Goal: Task Accomplishment & Management: Manage account settings

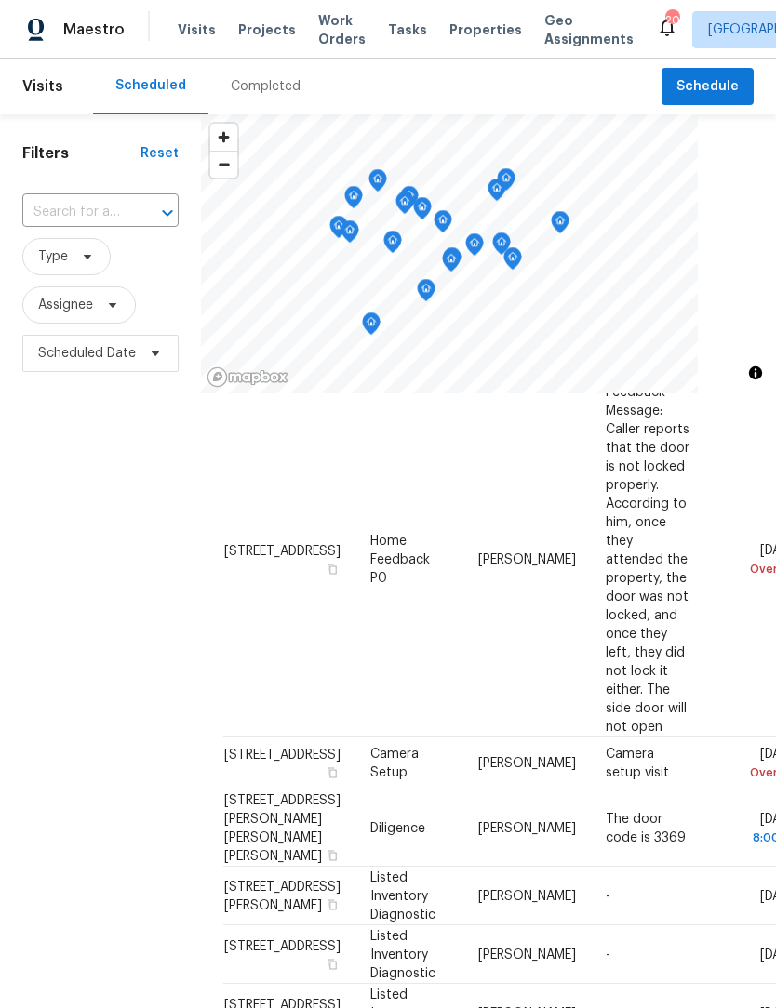
scroll to position [78, 0]
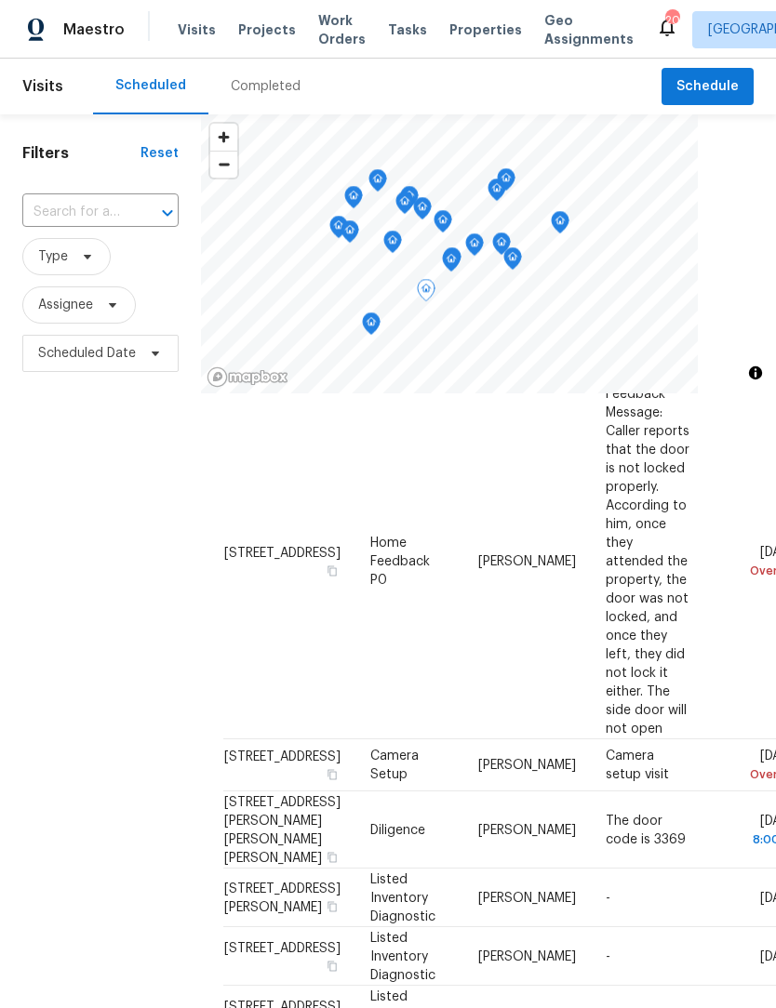
click at [0, 0] on icon at bounding box center [0, 0] width 0 height 0
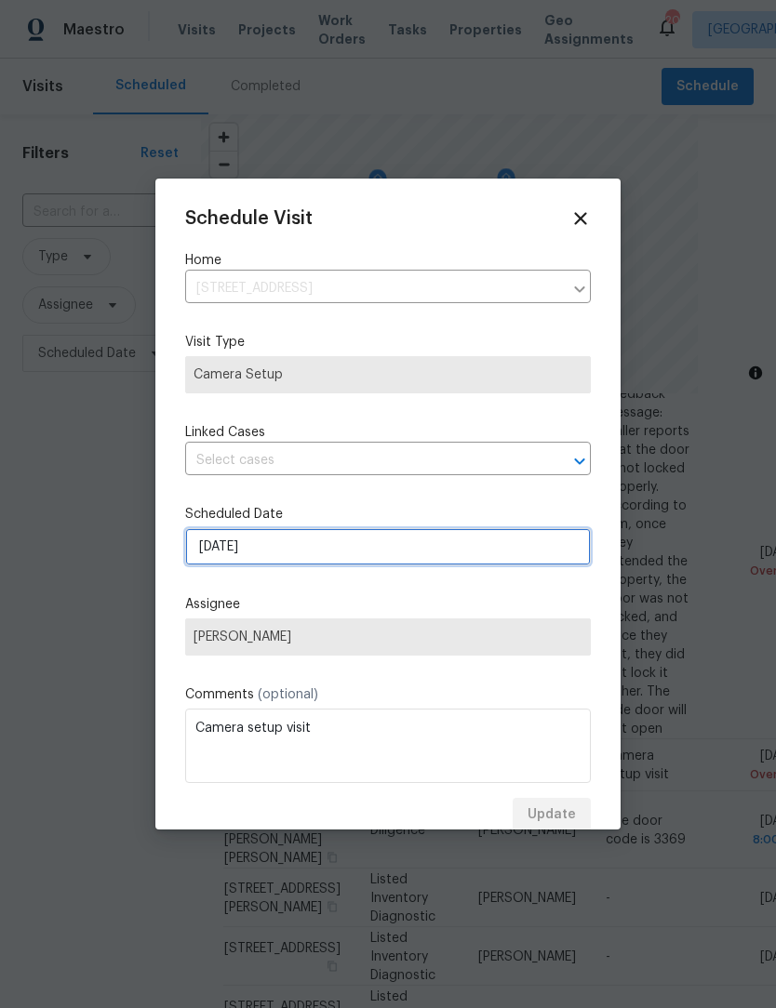
click at [340, 559] on input "[DATE]" at bounding box center [388, 546] width 406 height 37
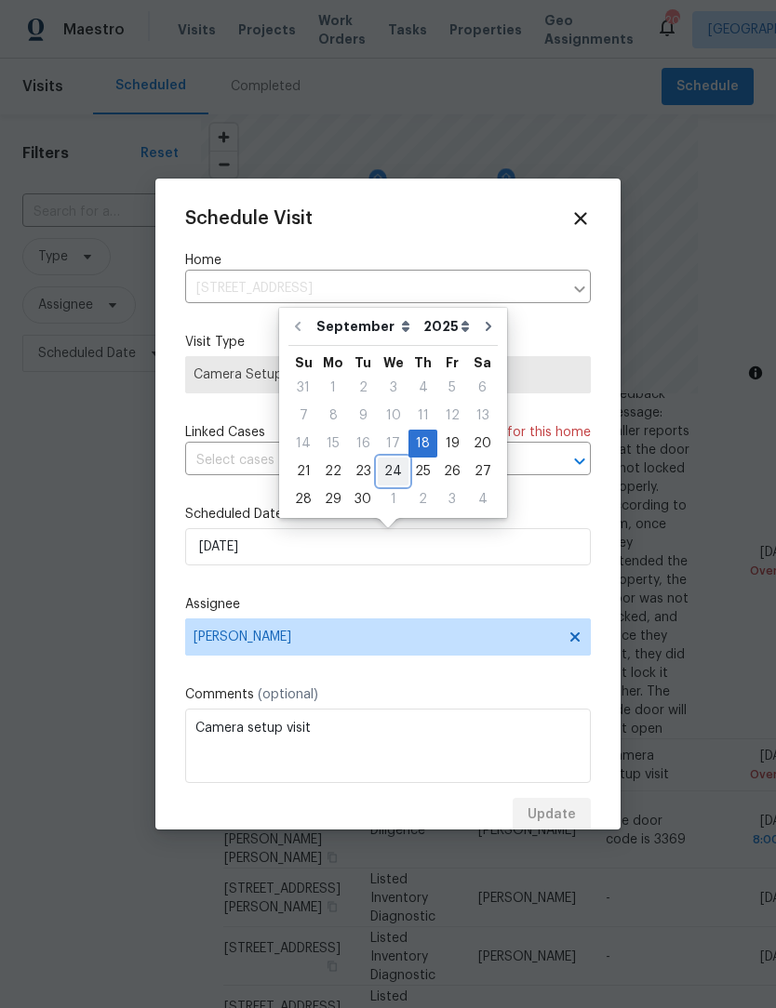
click at [390, 478] on div "24" at bounding box center [393, 472] width 31 height 26
type input "[DATE]"
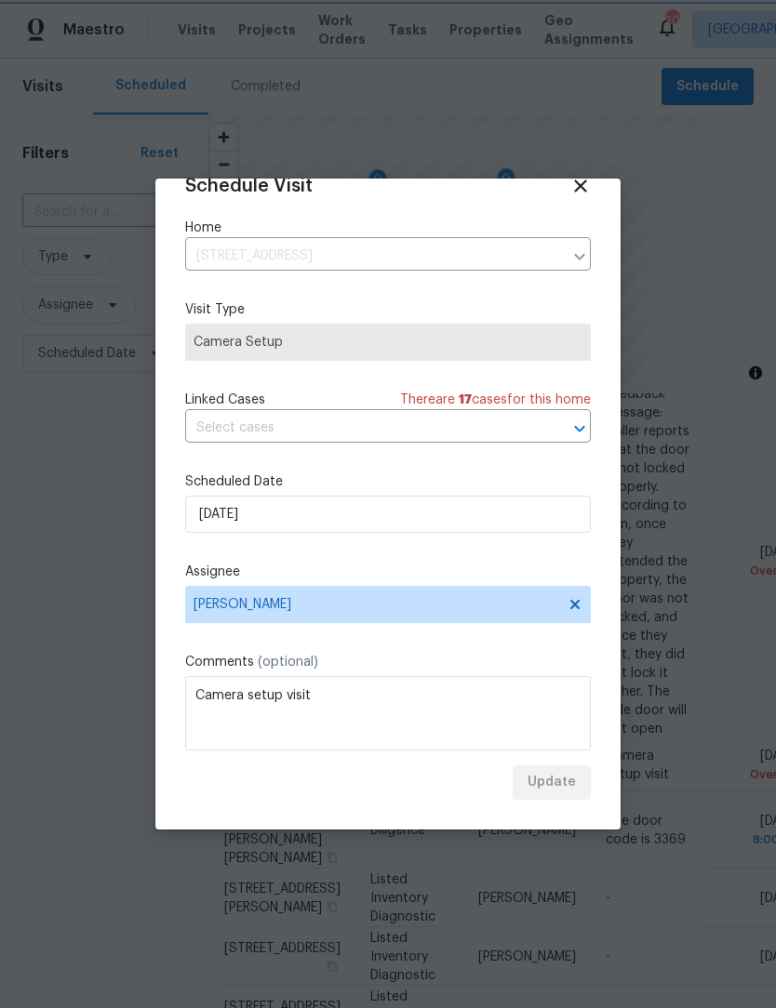
scroll to position [0, 0]
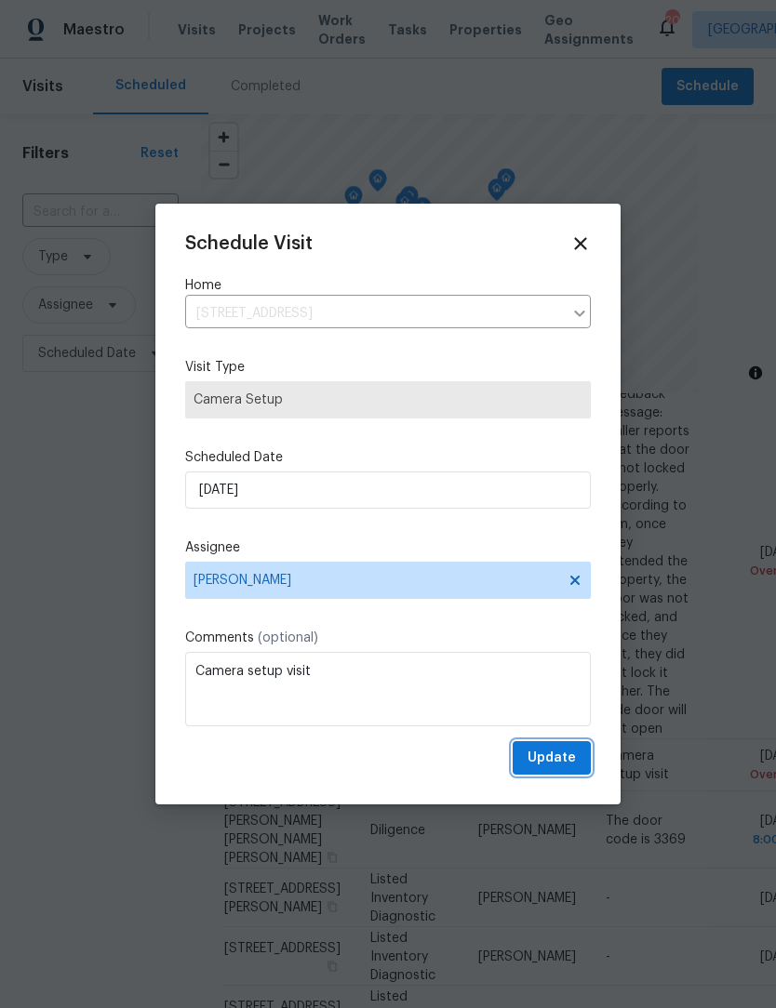
click at [562, 762] on span "Update" at bounding box center [551, 758] width 48 height 23
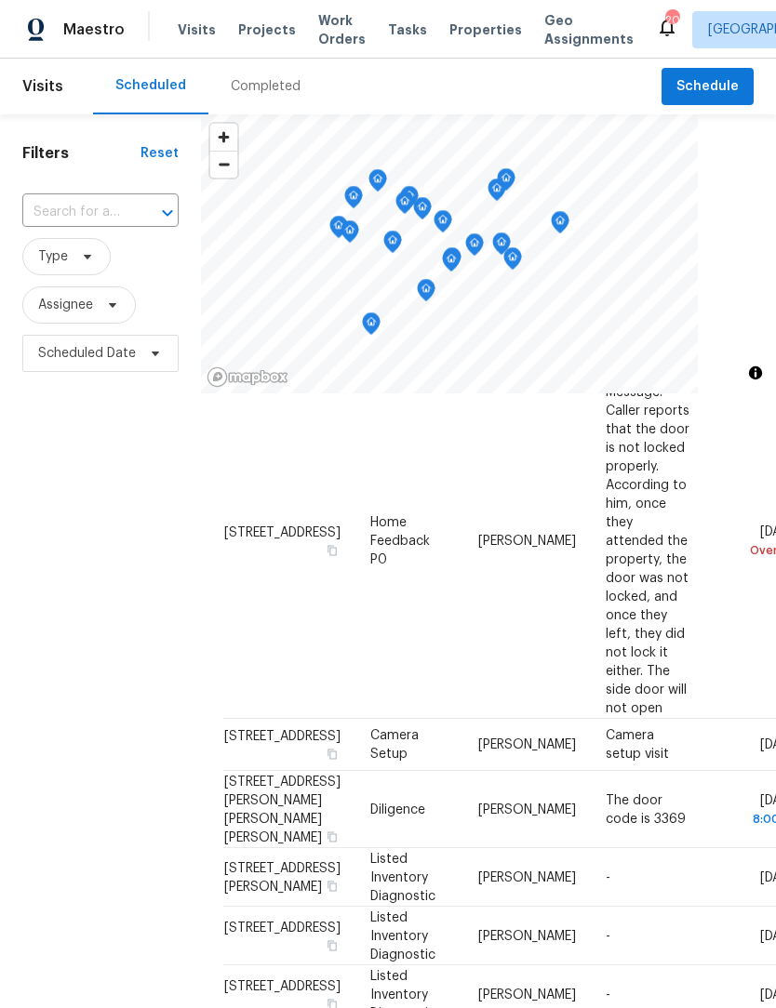
scroll to position [115, 0]
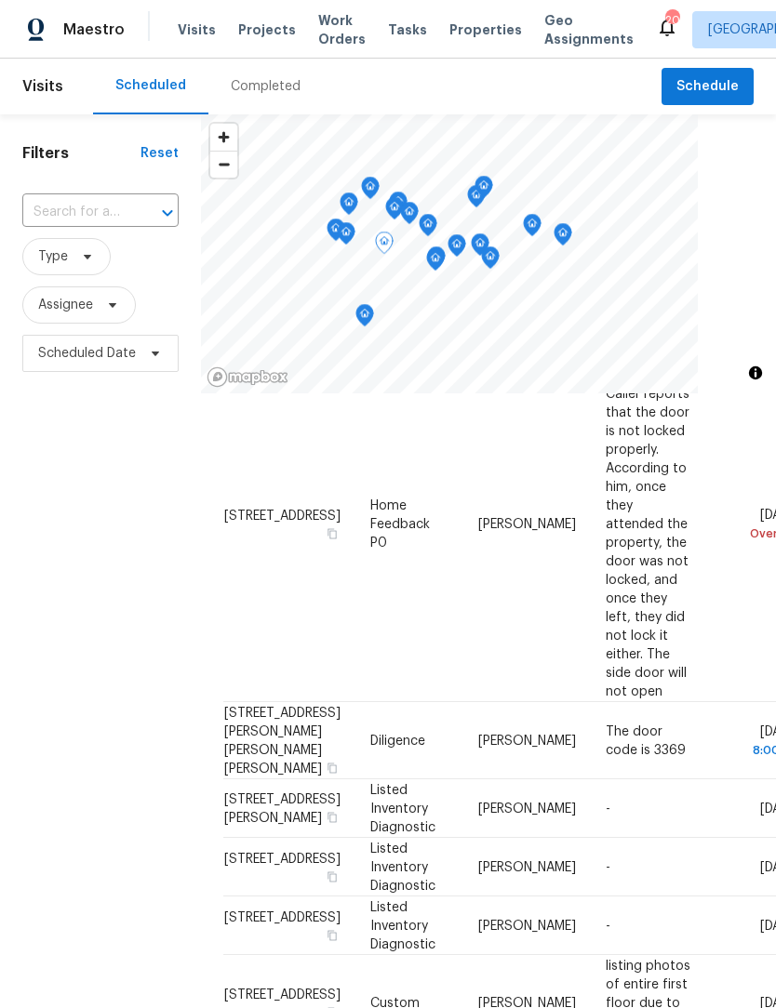
click at [0, 0] on icon at bounding box center [0, 0] width 0 height 0
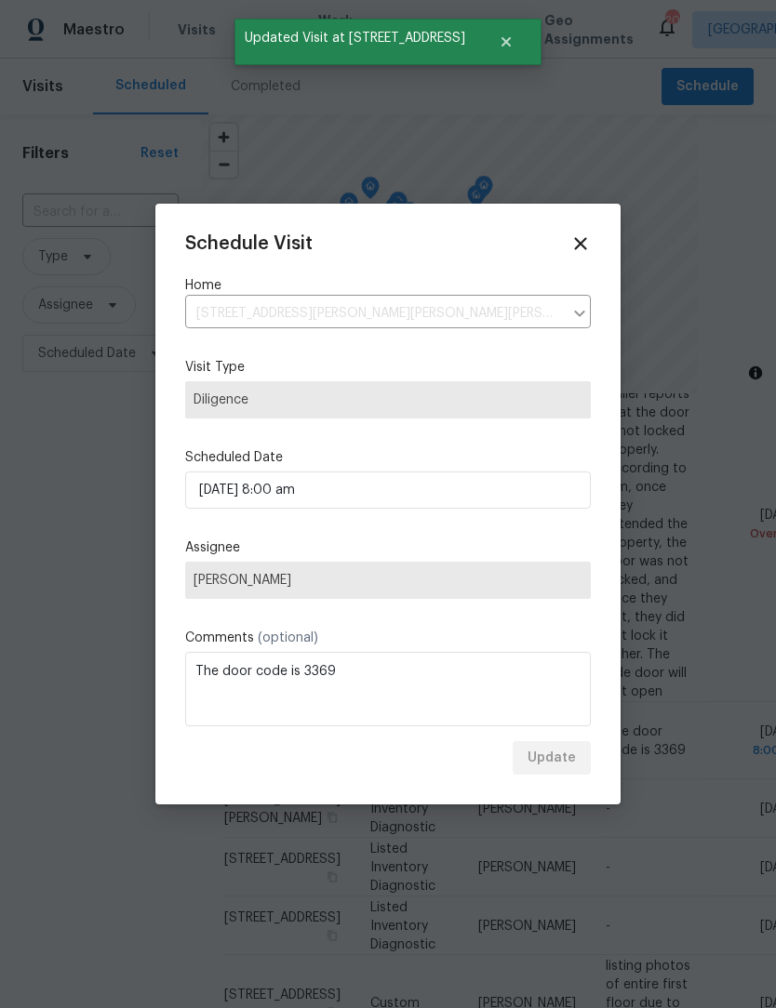
click at [576, 244] on icon at bounding box center [580, 243] width 20 height 20
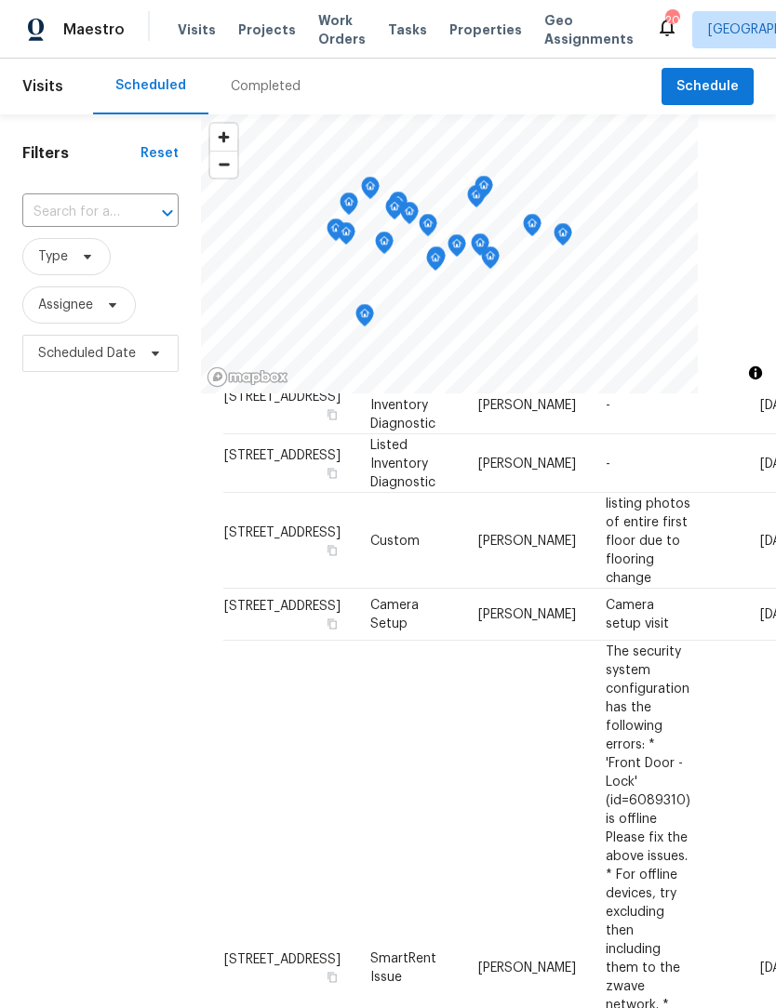
scroll to position [556, 0]
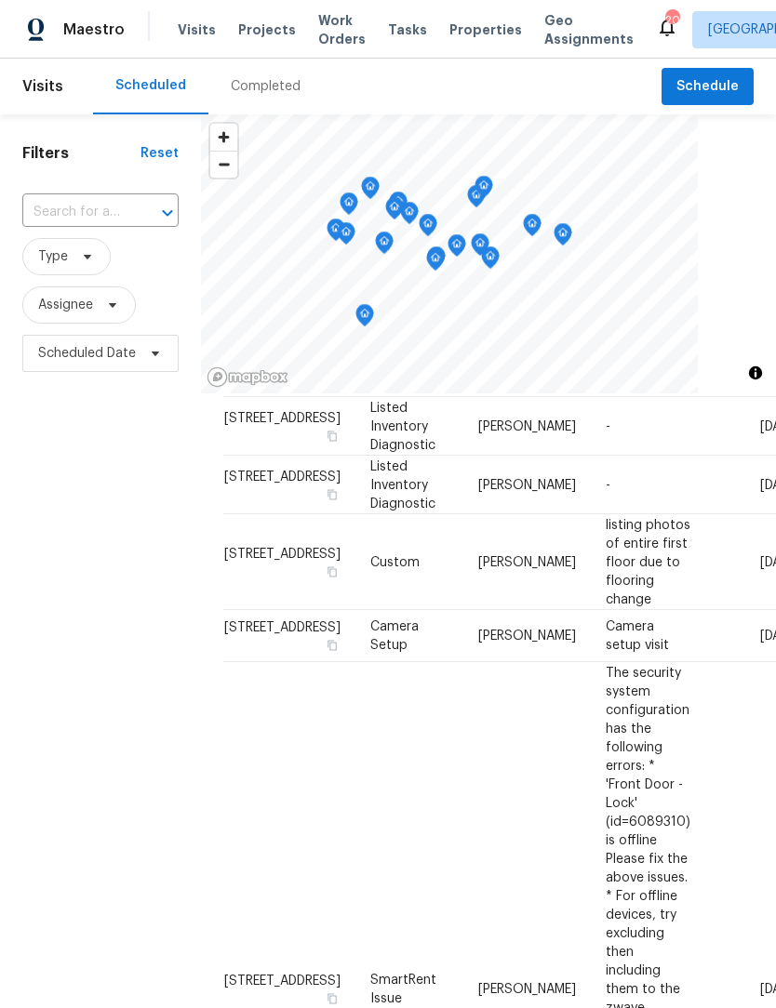
click at [0, 0] on icon at bounding box center [0, 0] width 0 height 0
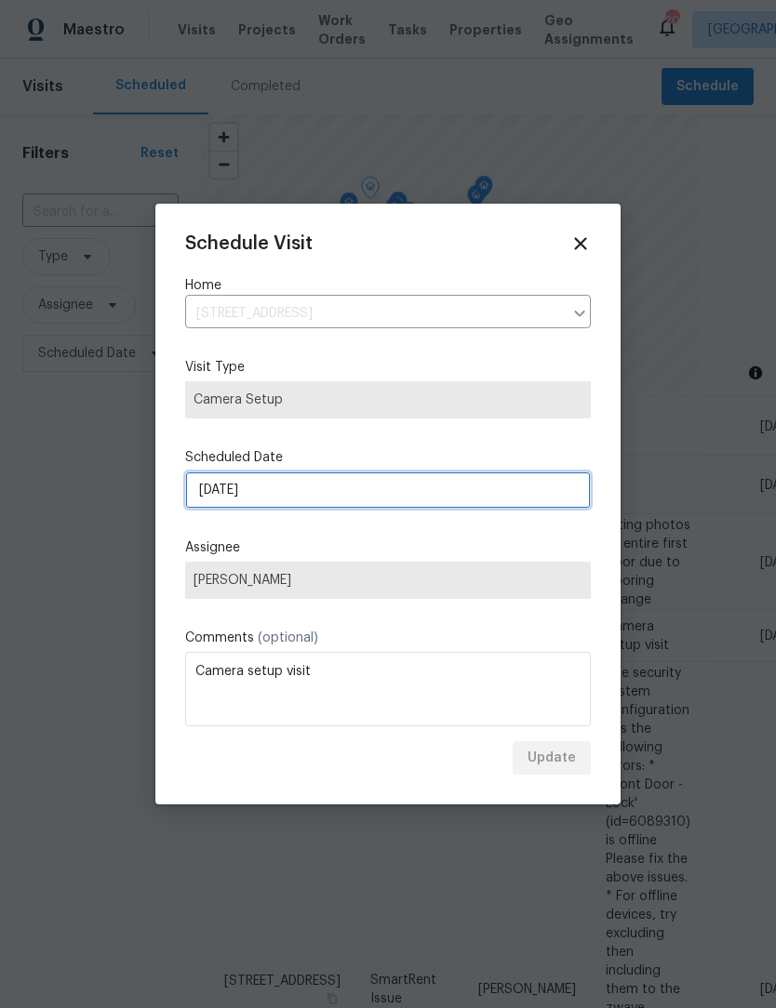
click at [337, 500] on input "[DATE]" at bounding box center [388, 490] width 406 height 37
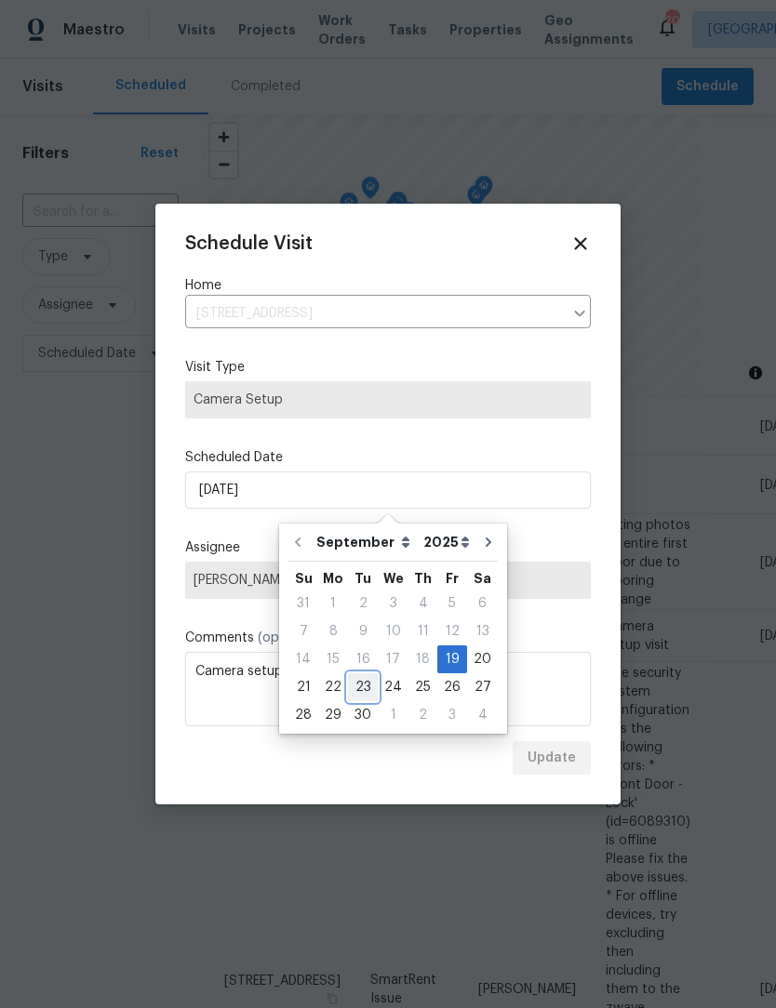
click at [362, 686] on div "23" at bounding box center [363, 687] width 30 height 26
type input "[DATE]"
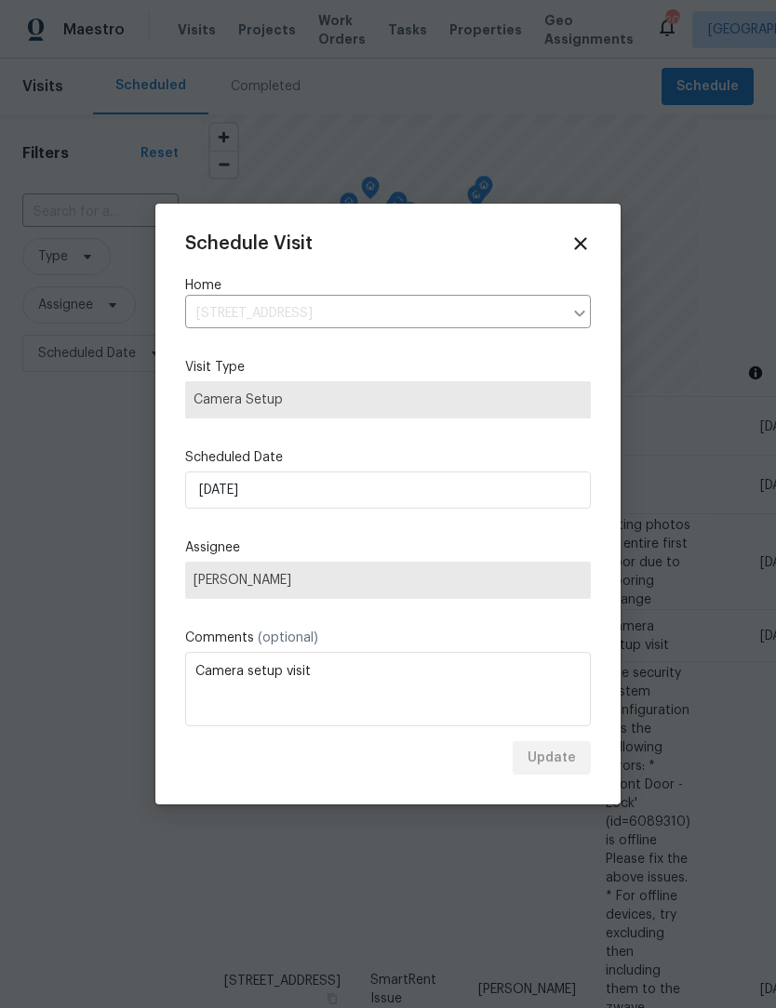
click at [581, 762] on div "Update" at bounding box center [388, 758] width 406 height 34
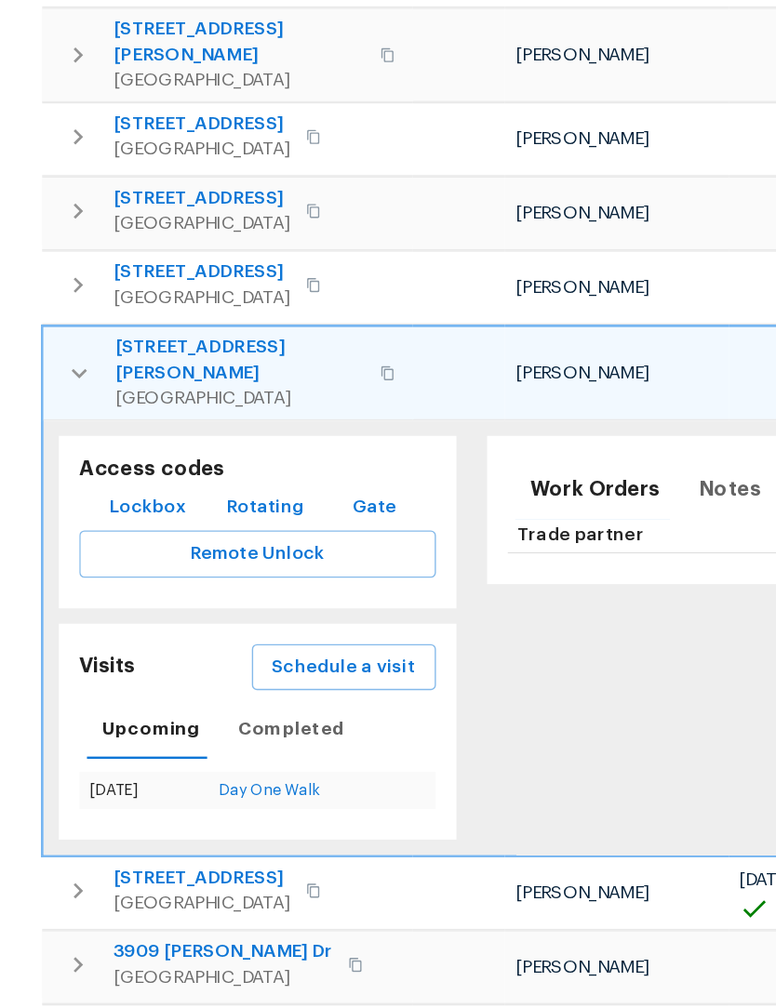
scroll to position [639, 0]
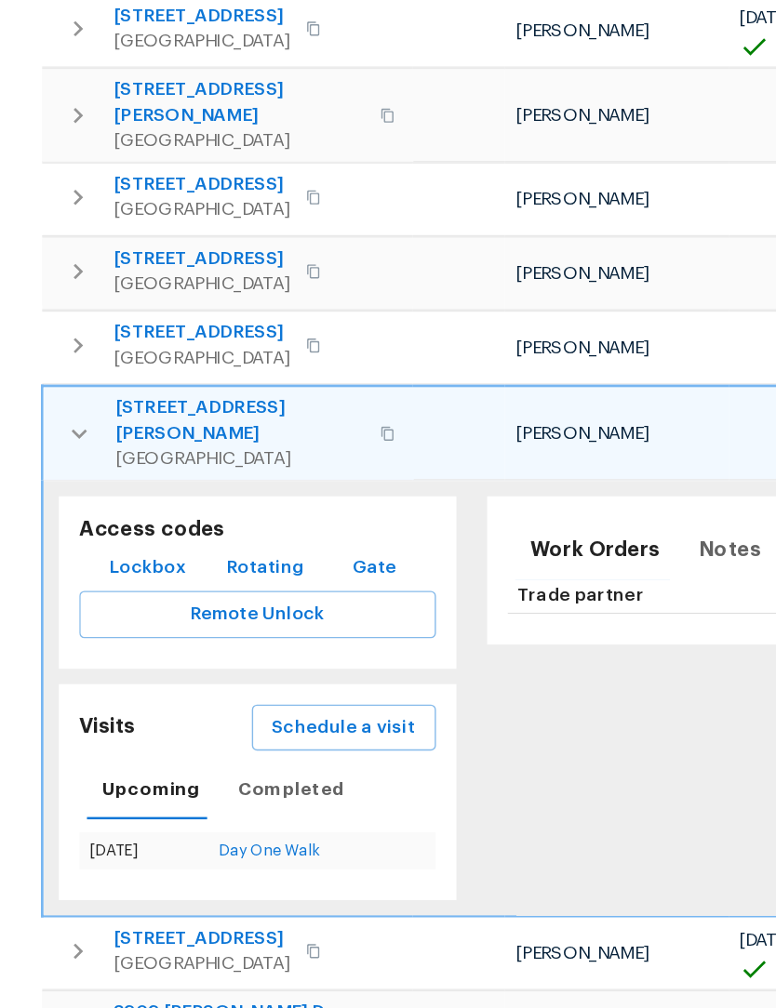
click at [94, 539] on span "Lockbox" at bounding box center [107, 550] width 56 height 23
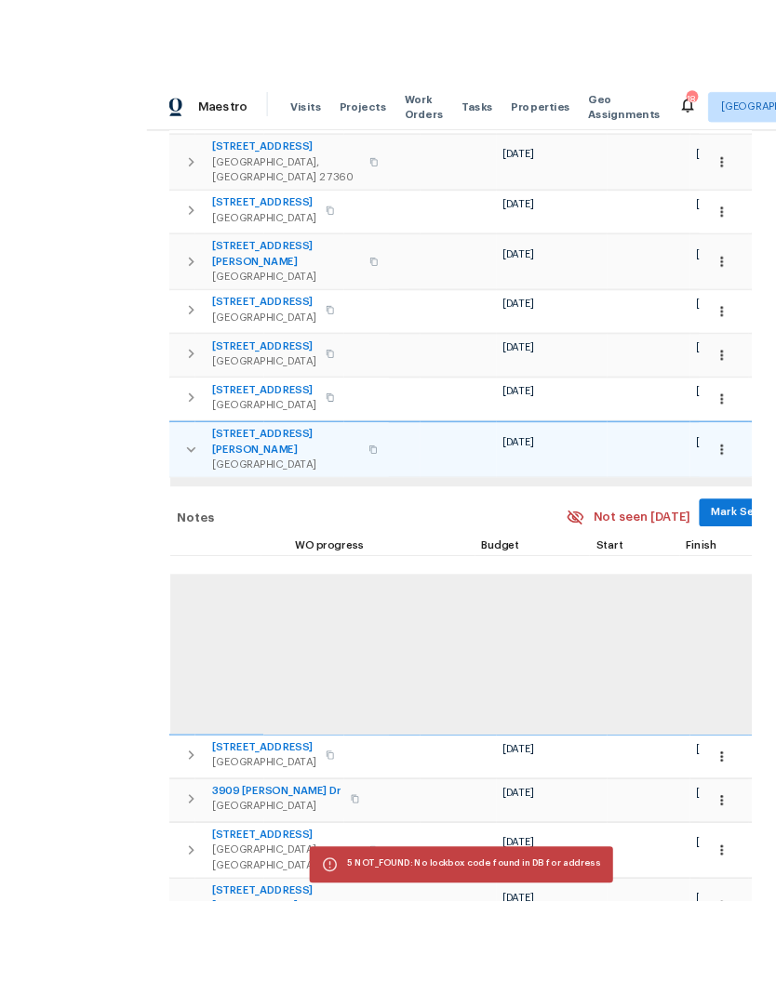
scroll to position [17, 0]
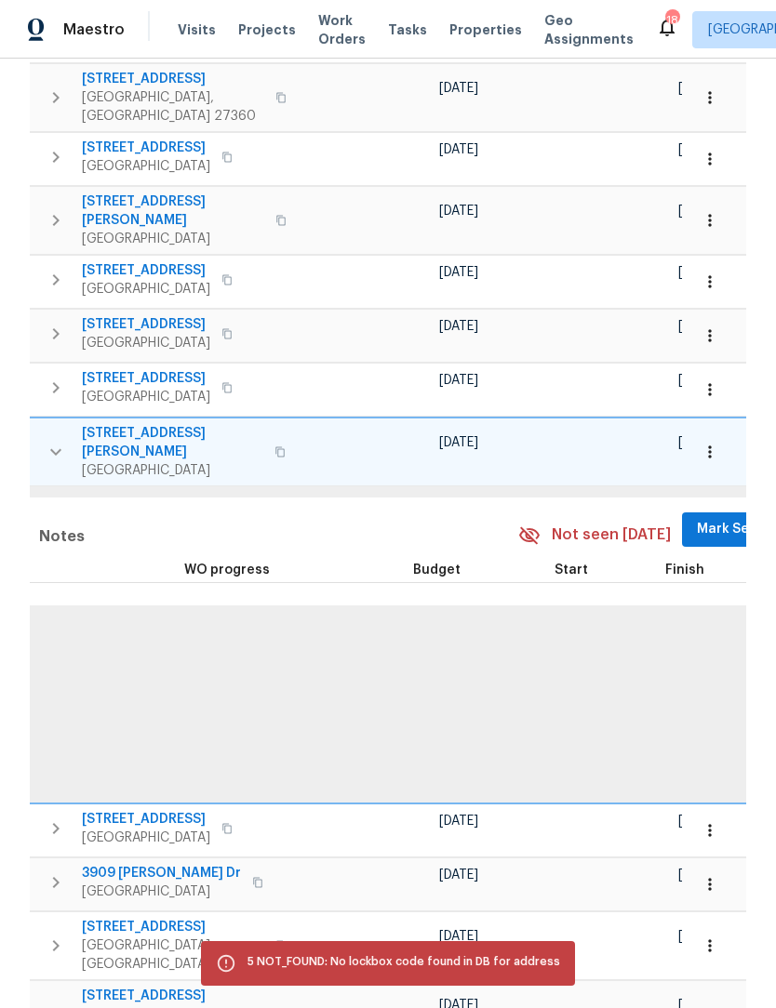
click at [708, 443] on icon "button" at bounding box center [709, 452] width 19 height 19
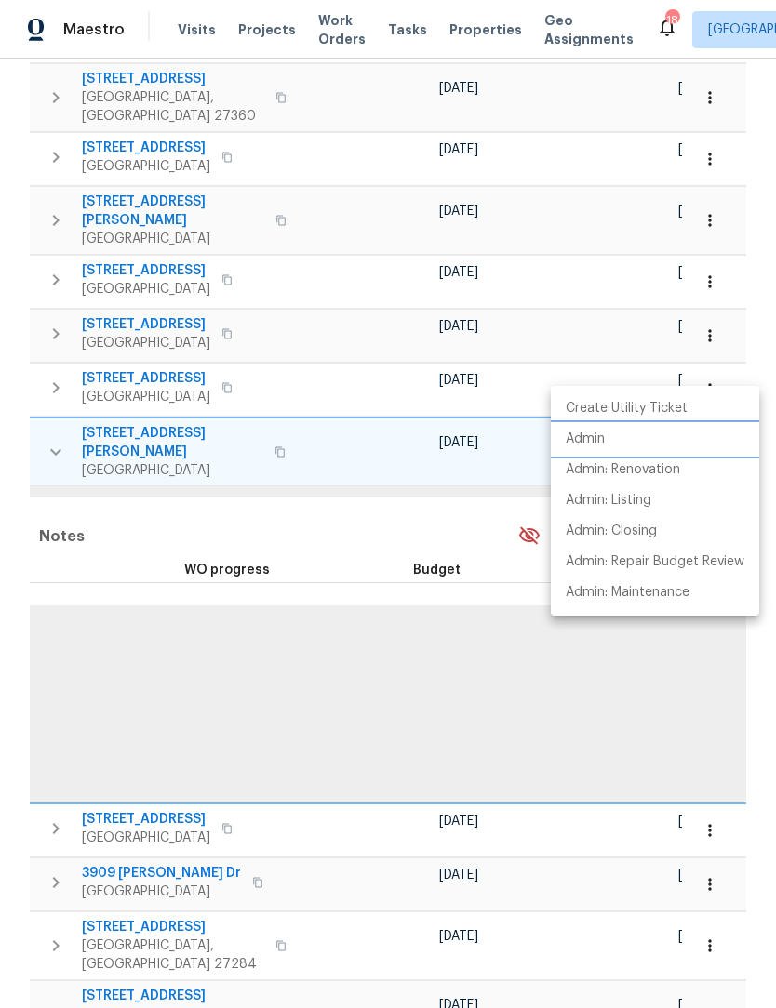
click at [588, 440] on p "Admin" at bounding box center [585, 440] width 39 height 20
